Goal: Check status: Check status

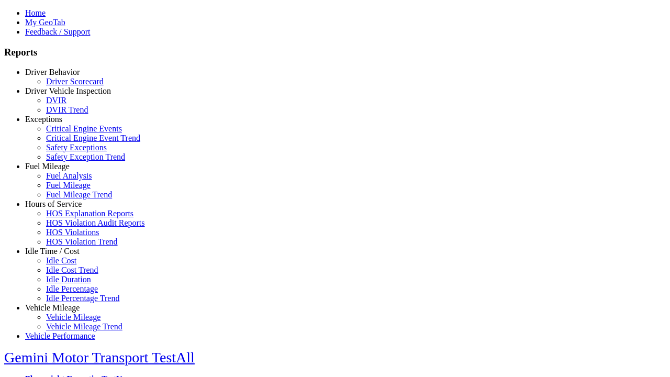
click at [60, 76] on link "Driver Behavior" at bounding box center [52, 72] width 54 height 9
click at [68, 86] on link "Driver Scorecard" at bounding box center [75, 81] width 58 height 9
